Goal: Download file/media

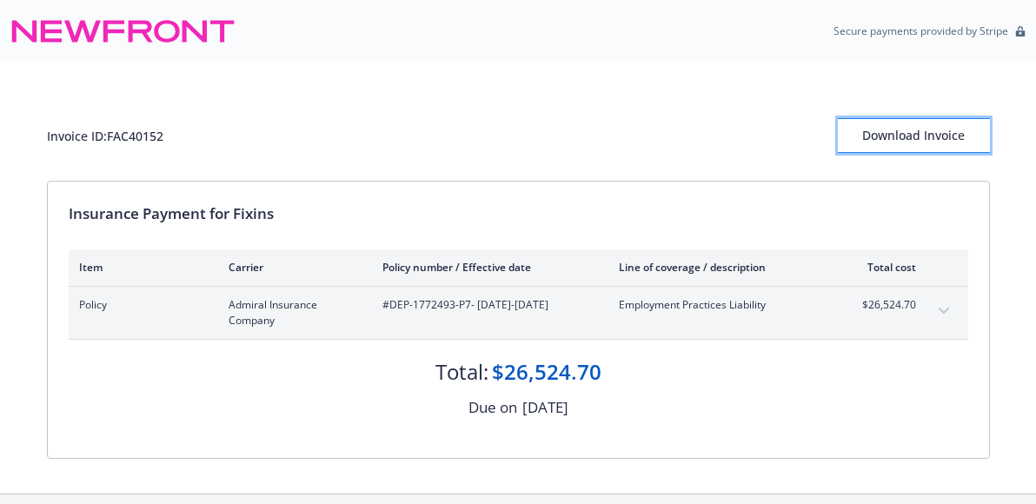
click at [911, 137] on div "Download Invoice" at bounding box center [914, 135] width 152 height 33
